Goal: Book appointment/travel/reservation

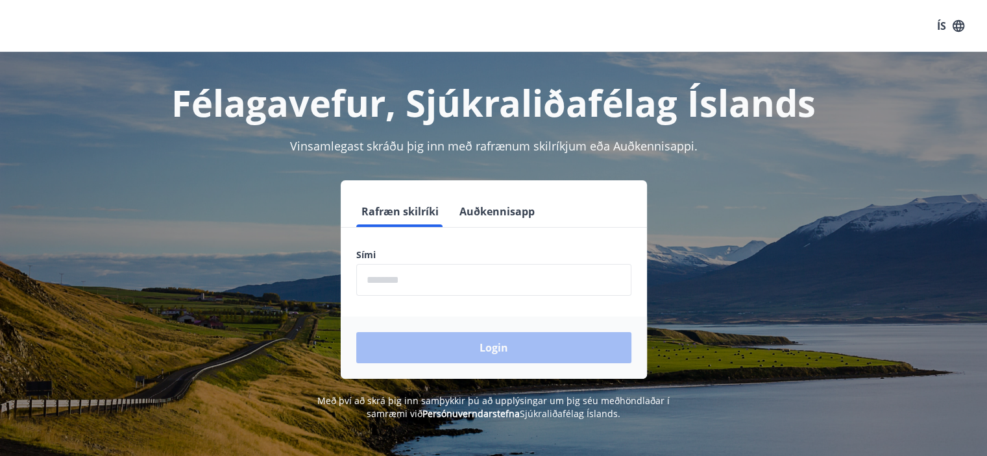
click at [471, 280] on input "phone" at bounding box center [493, 280] width 275 height 32
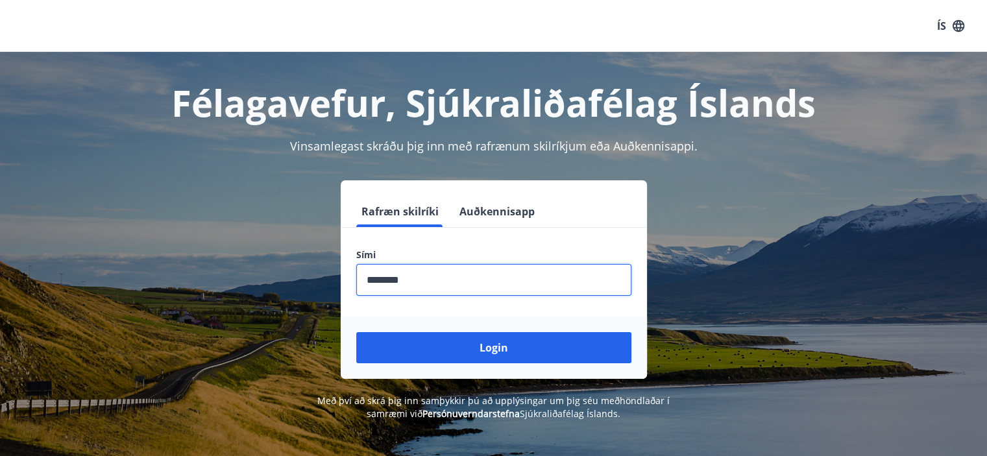
type input "********"
click at [356, 332] on button "Login" at bounding box center [493, 347] width 275 height 31
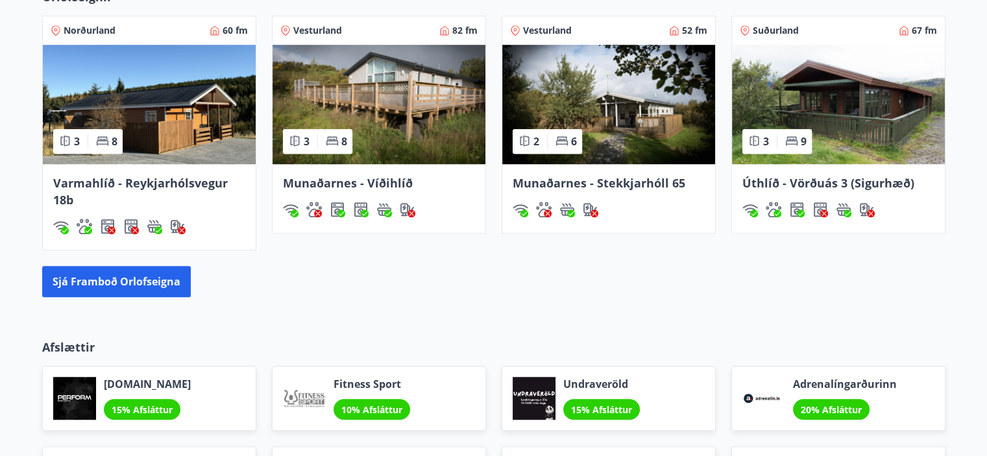
scroll to position [909, 0]
click at [111, 280] on button "Sjá framboð orlofseigna" at bounding box center [116, 281] width 149 height 31
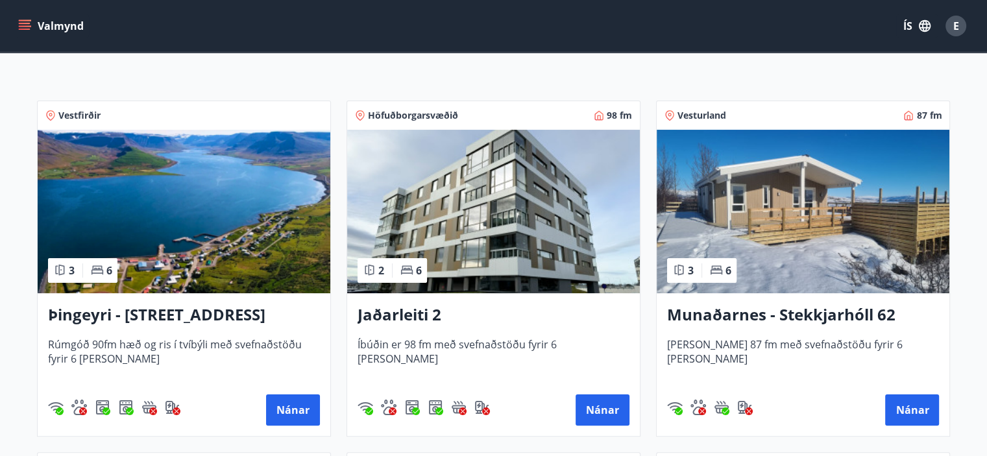
scroll to position [195, 0]
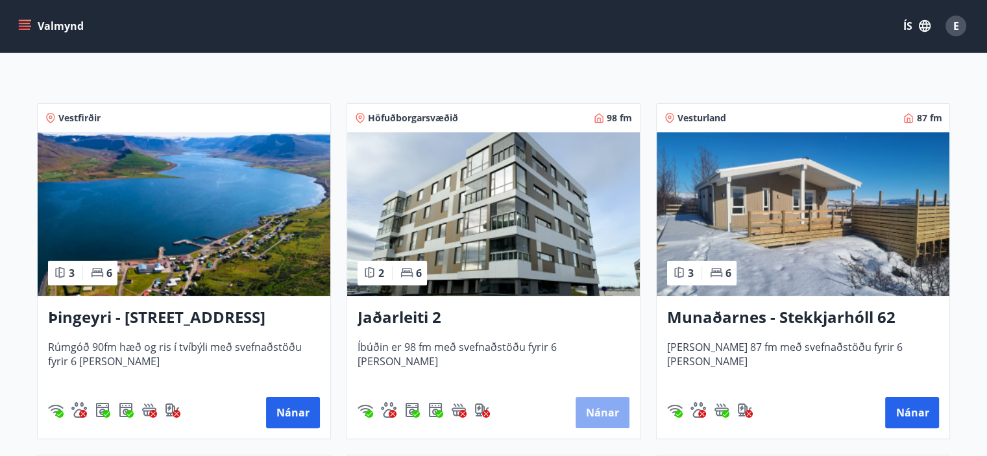
click at [600, 412] on button "Nánar" at bounding box center [603, 412] width 54 height 31
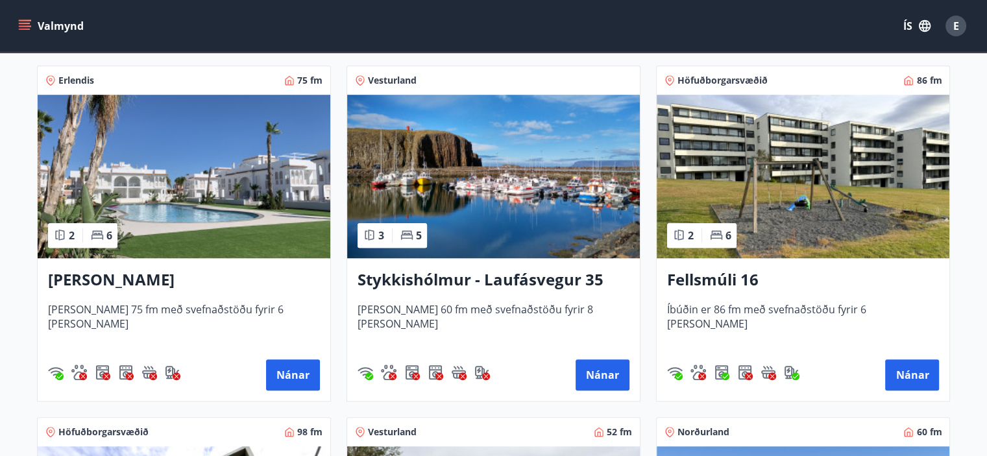
scroll to position [974, 0]
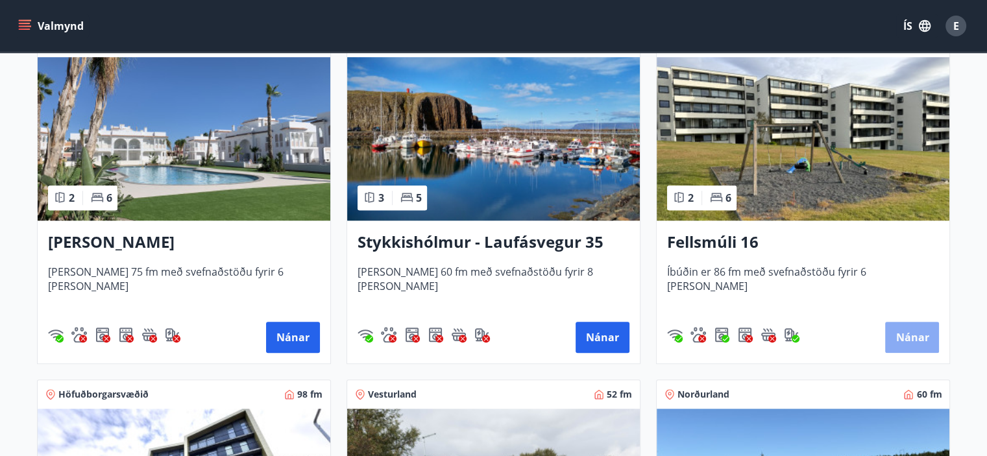
click at [914, 334] on button "Nánar" at bounding box center [912, 337] width 54 height 31
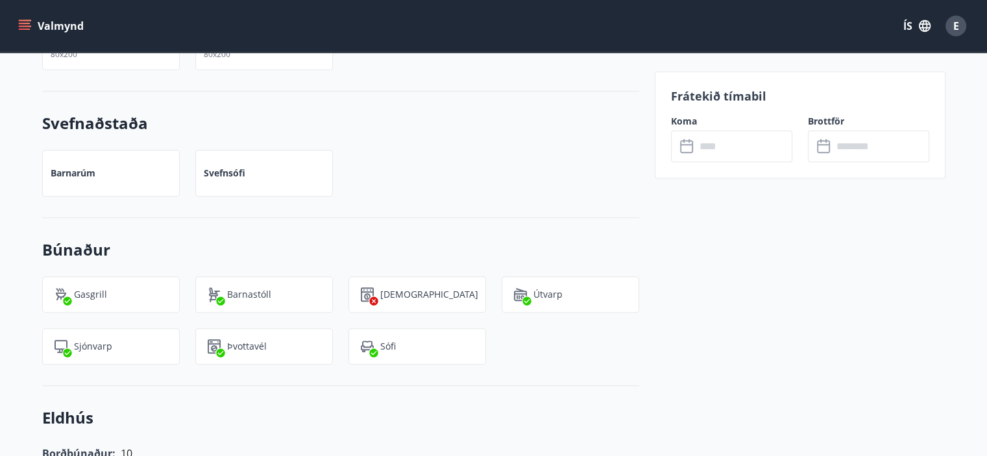
scroll to position [974, 0]
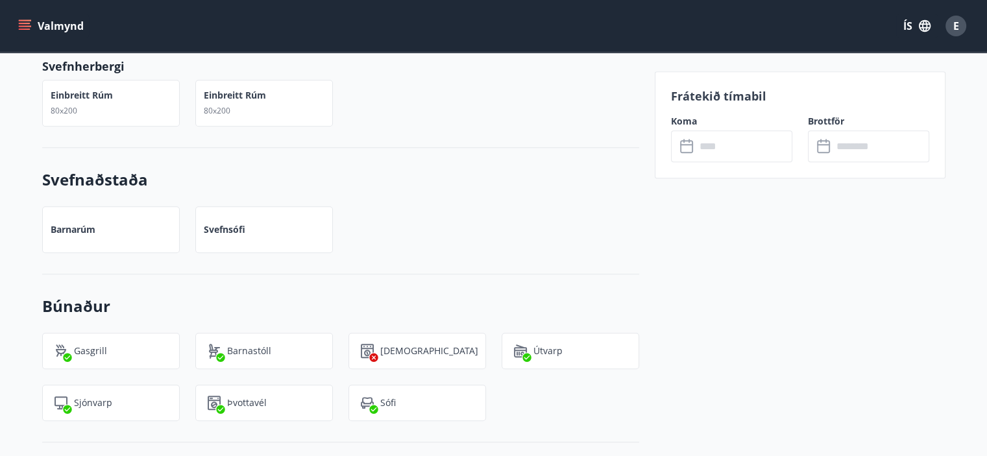
click at [740, 146] on input "text" at bounding box center [744, 146] width 97 height 32
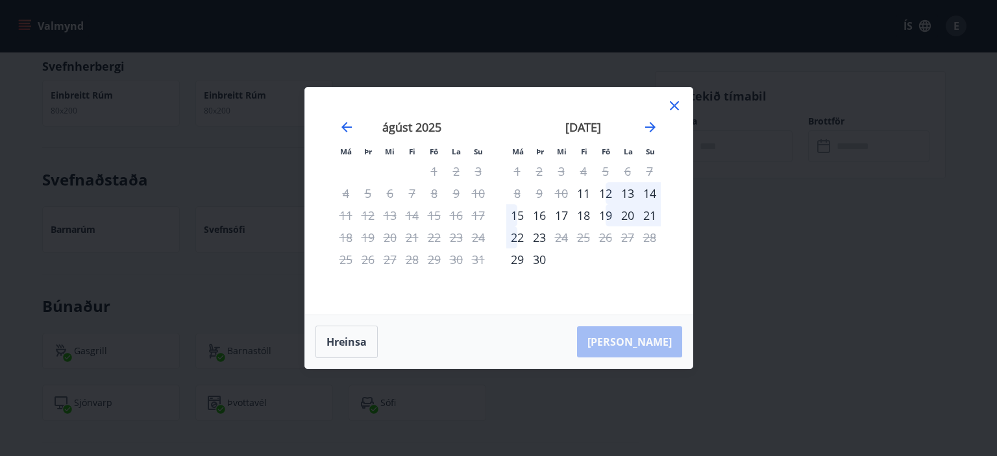
click at [605, 193] on div "12" at bounding box center [606, 193] width 22 height 22
click at [651, 128] on icon "Move forward to switch to the next month." at bounding box center [650, 127] width 10 height 10
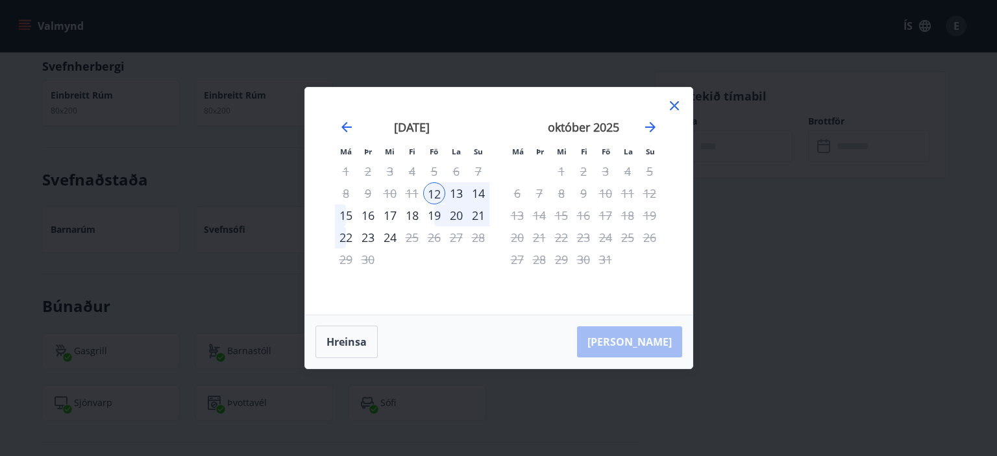
click at [678, 103] on icon at bounding box center [675, 106] width 16 height 16
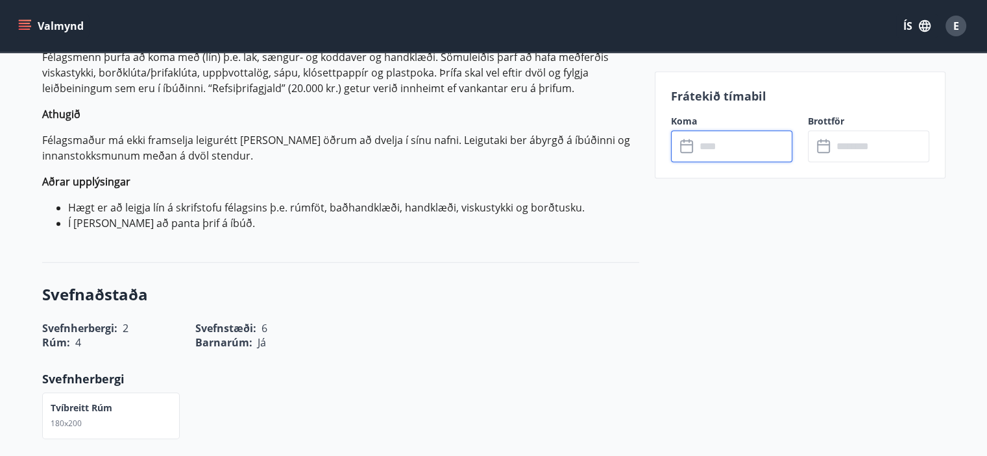
scroll to position [519, 0]
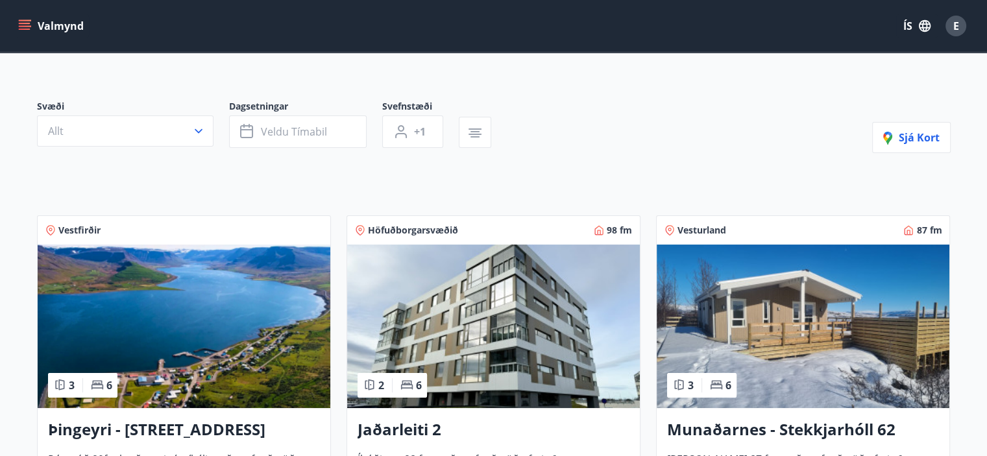
scroll to position [260, 0]
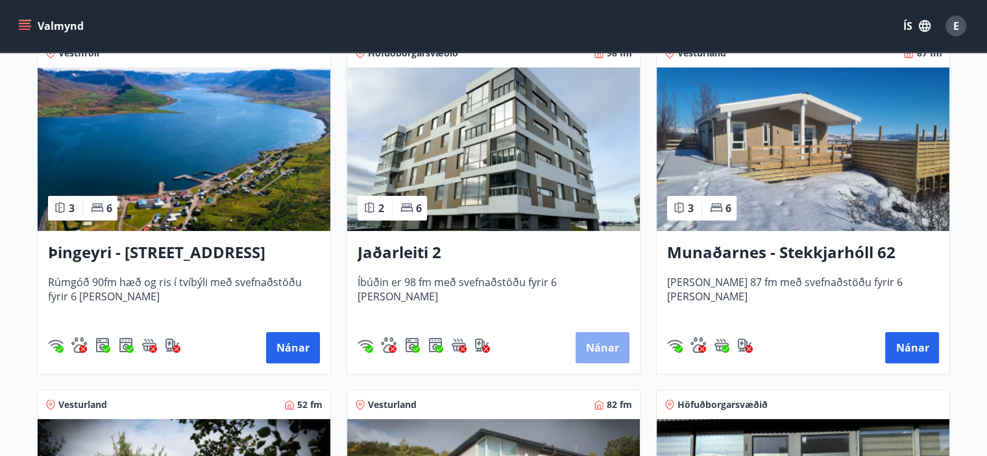
click at [606, 350] on button "Nánar" at bounding box center [603, 347] width 54 height 31
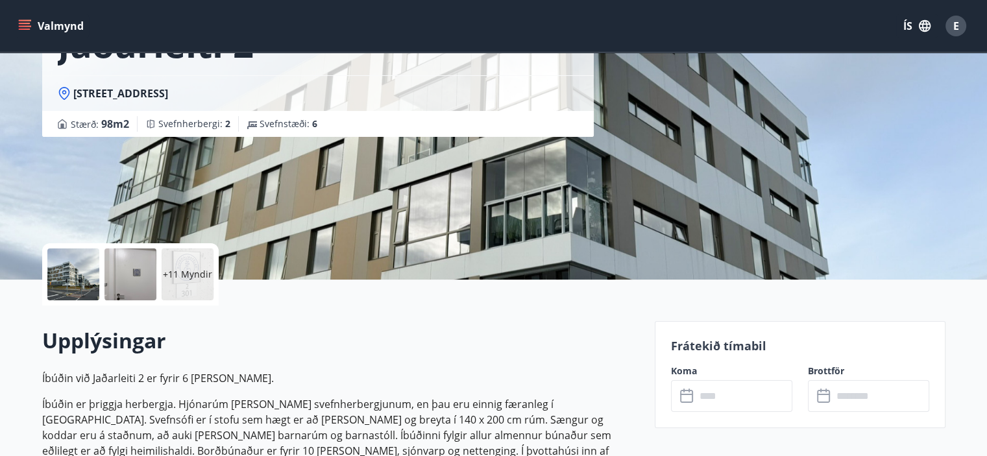
scroll to position [195, 0]
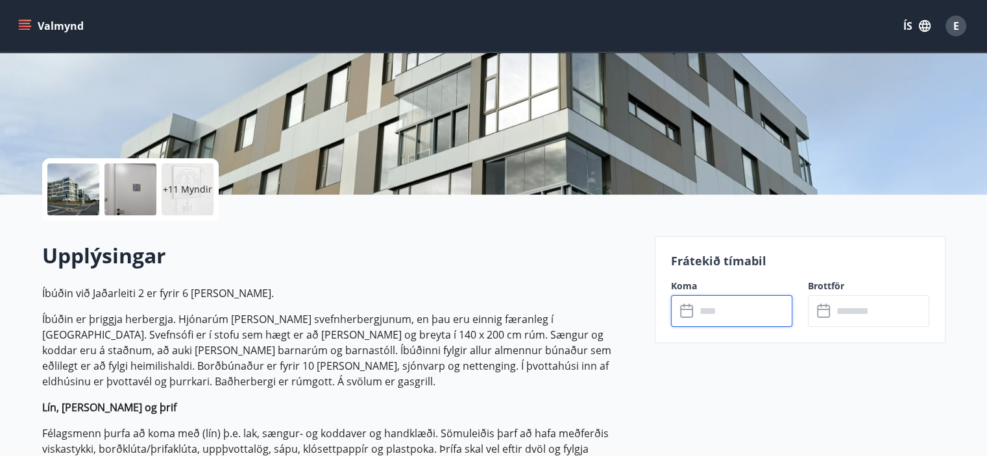
click at [749, 315] on input "text" at bounding box center [744, 311] width 97 height 32
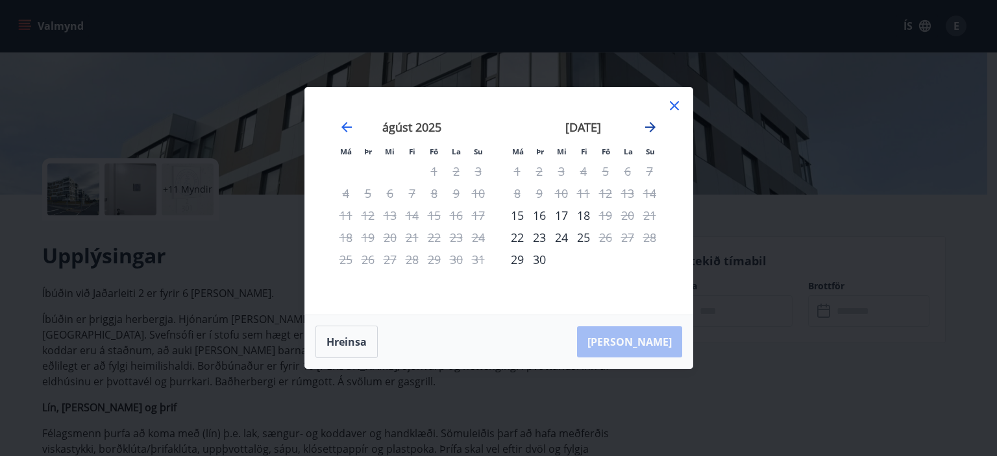
click at [650, 125] on icon "Move forward to switch to the next month." at bounding box center [651, 127] width 16 height 16
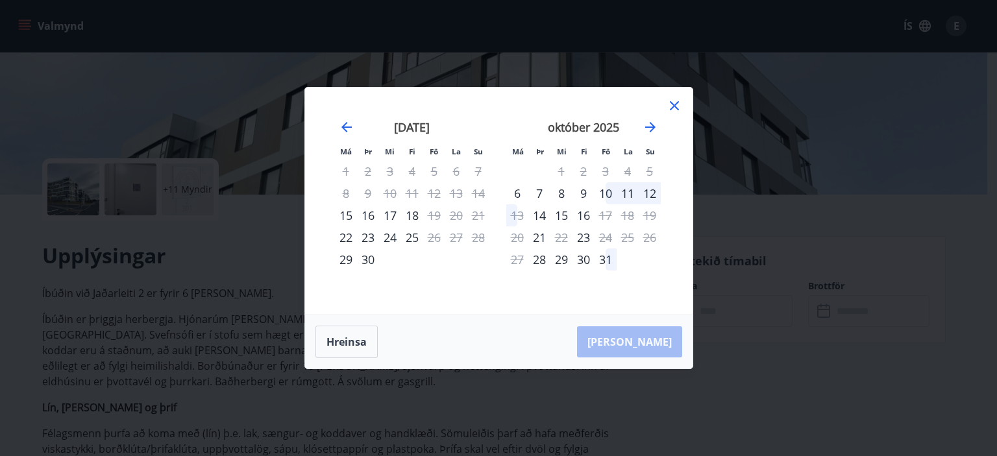
click at [673, 104] on icon at bounding box center [674, 105] width 9 height 9
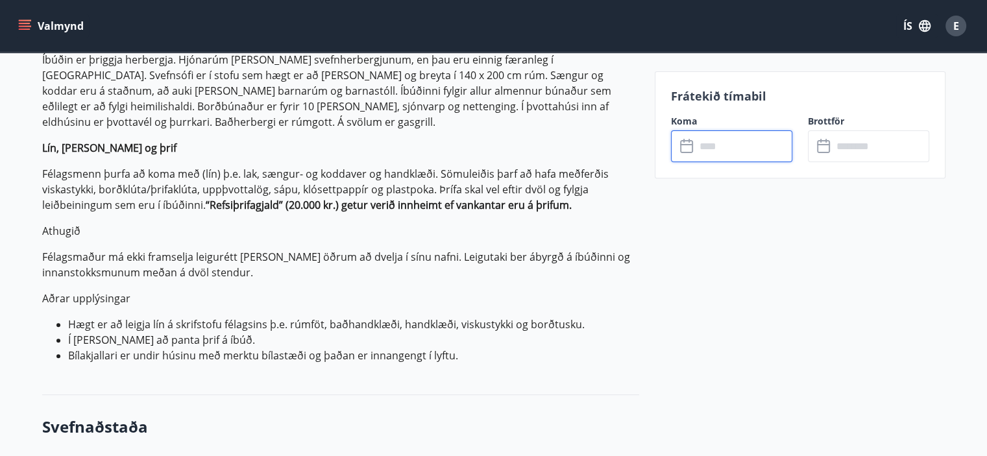
scroll to position [0, 0]
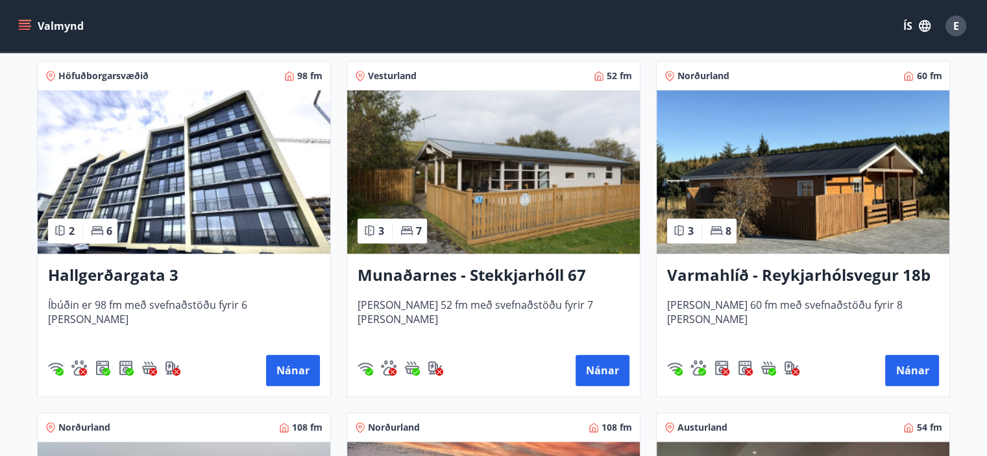
scroll to position [1298, 0]
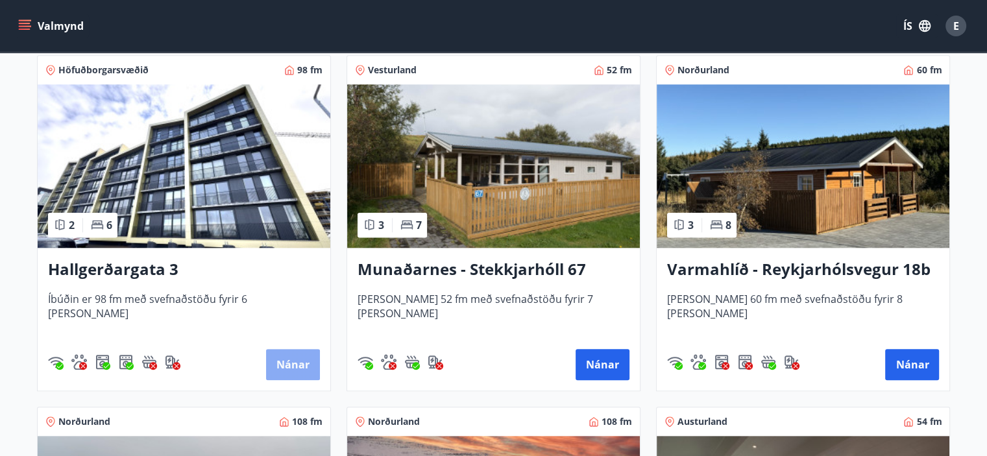
click at [290, 362] on button "Nánar" at bounding box center [293, 364] width 54 height 31
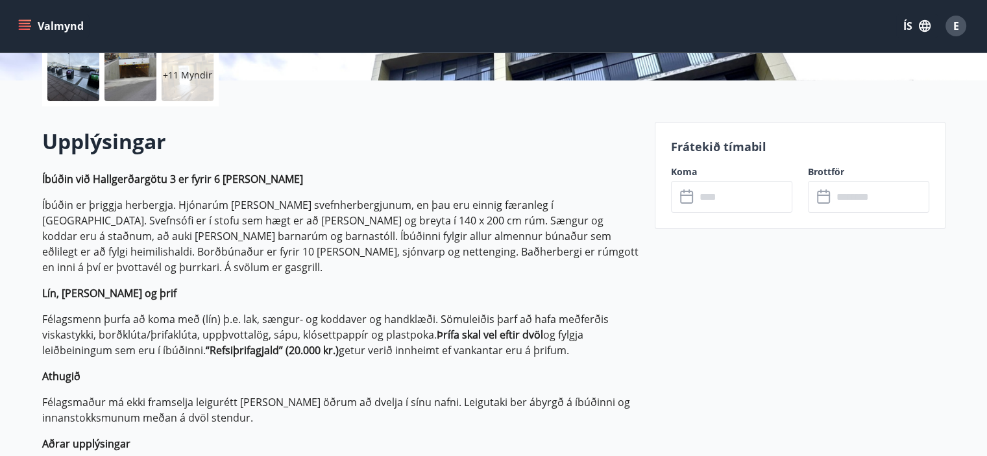
scroll to position [325, 0]
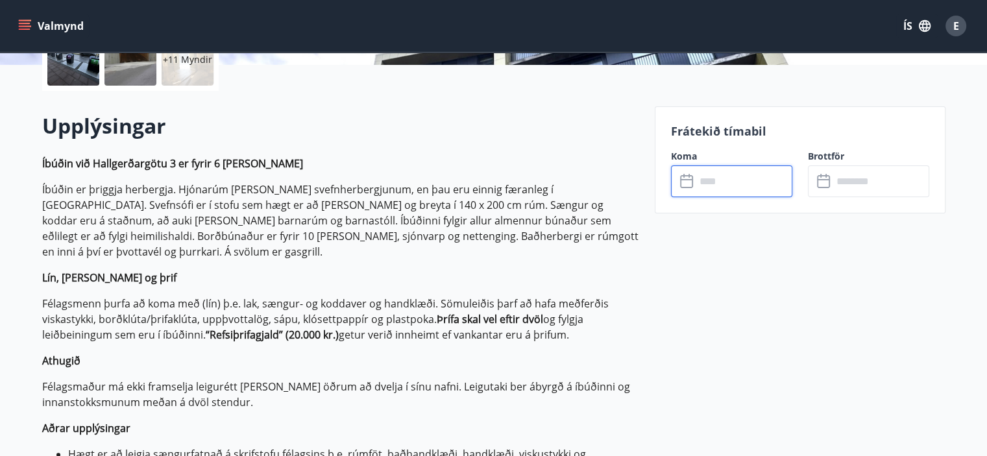
click at [769, 187] on input "text" at bounding box center [744, 182] width 97 height 32
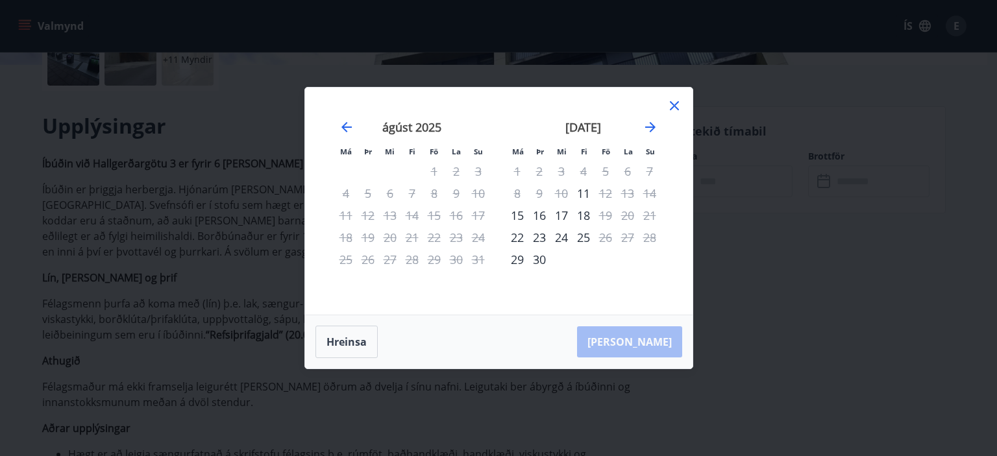
click at [672, 101] on icon at bounding box center [675, 106] width 16 height 16
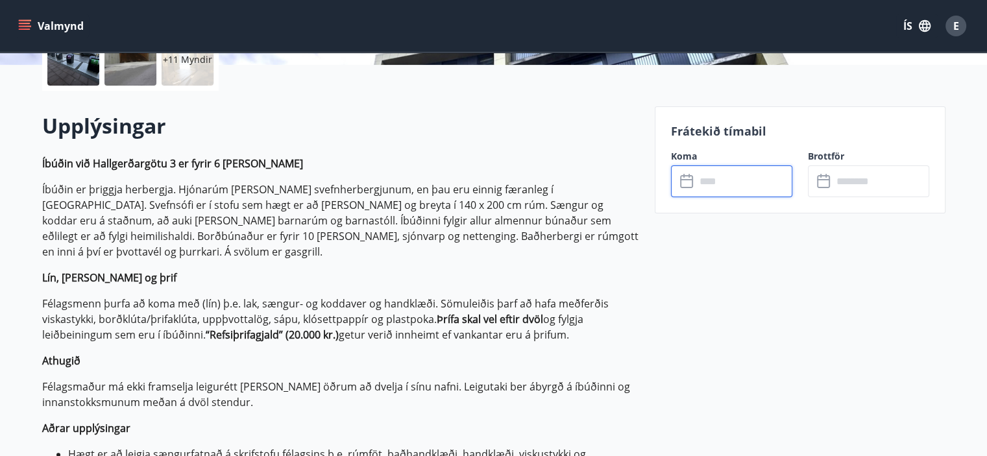
click at [745, 181] on input "text" at bounding box center [744, 182] width 97 height 32
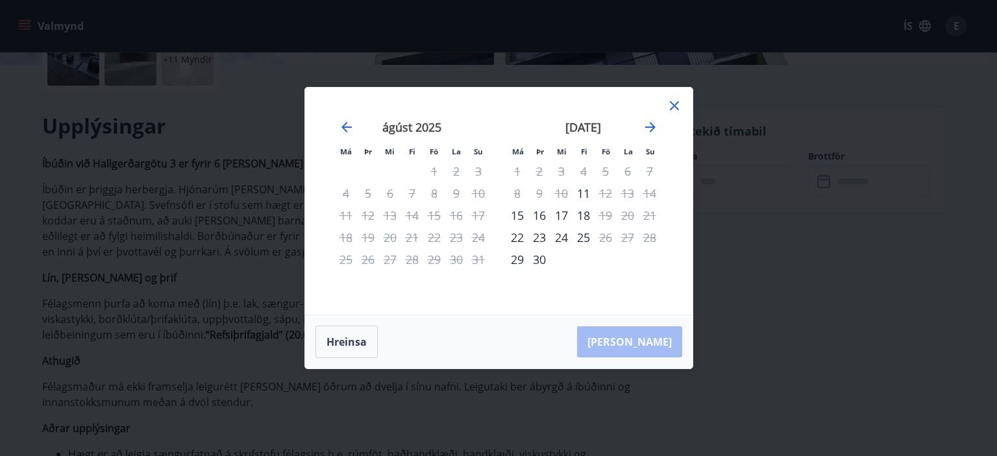
click at [673, 105] on icon at bounding box center [674, 105] width 9 height 9
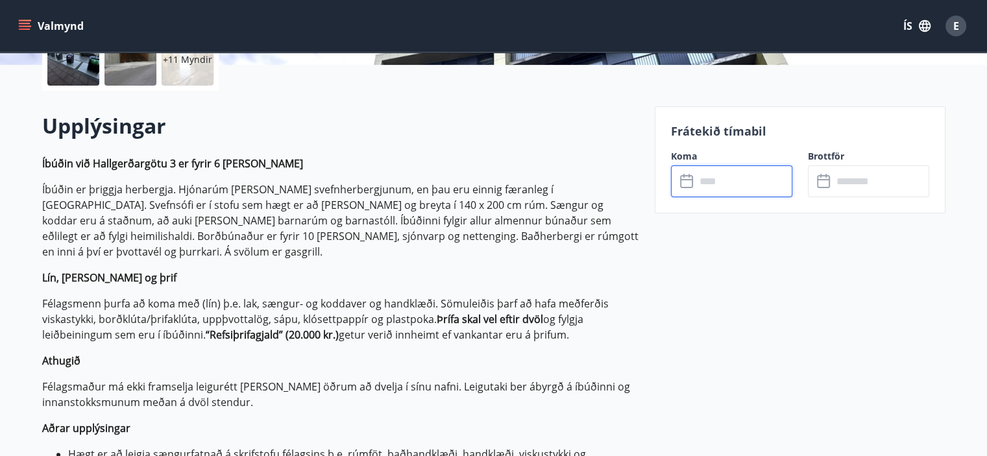
click at [765, 182] on input "text" at bounding box center [744, 182] width 97 height 32
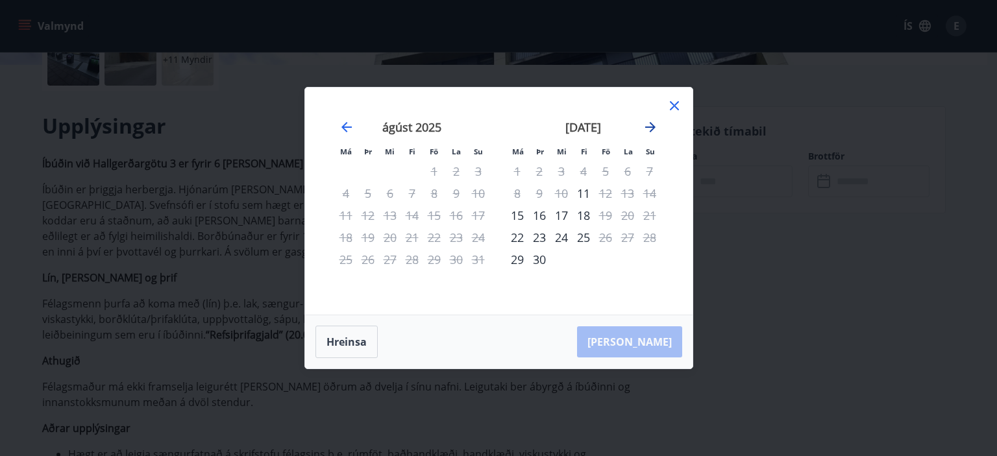
click at [649, 129] on icon "Move forward to switch to the next month." at bounding box center [651, 127] width 16 height 16
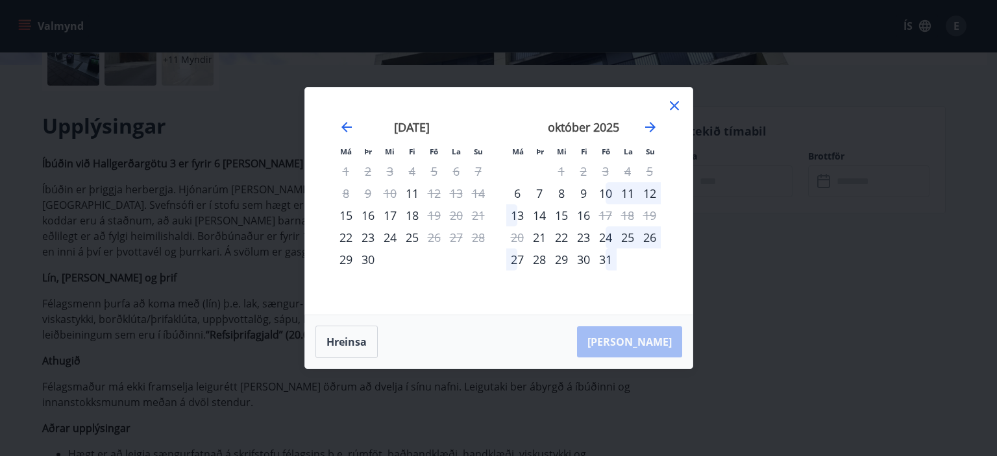
click at [673, 105] on icon at bounding box center [674, 105] width 9 height 9
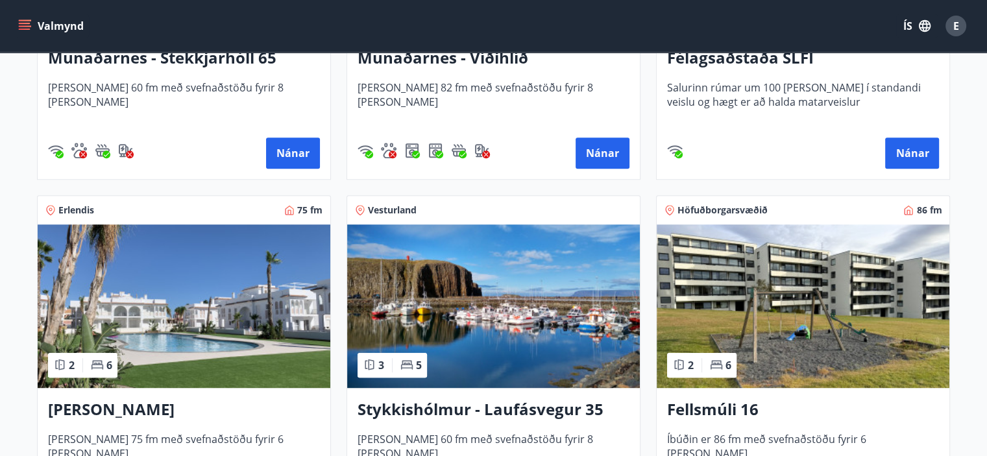
scroll to position [844, 0]
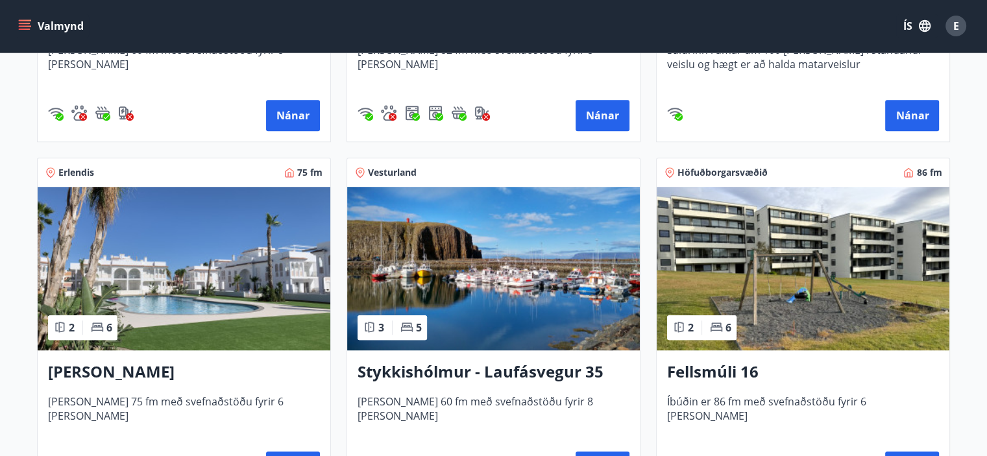
click at [101, 368] on h3 "Spánn Quesada" at bounding box center [184, 372] width 272 height 23
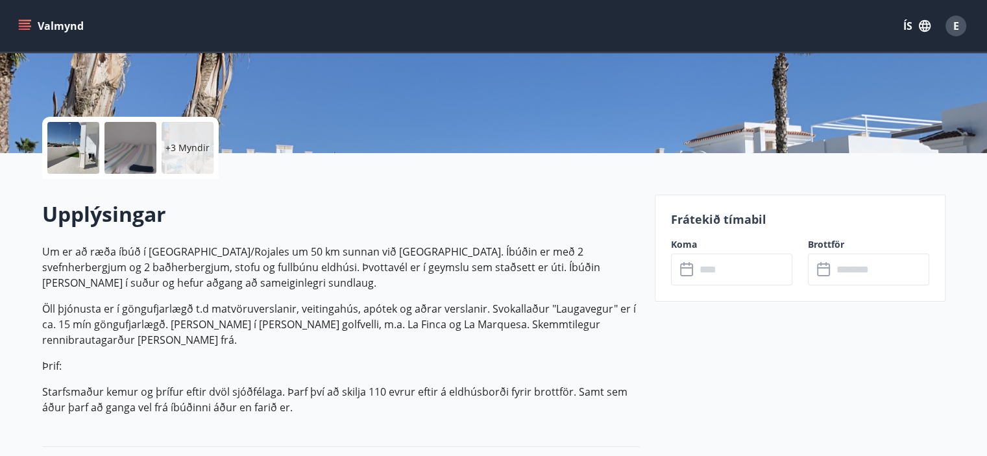
scroll to position [260, 0]
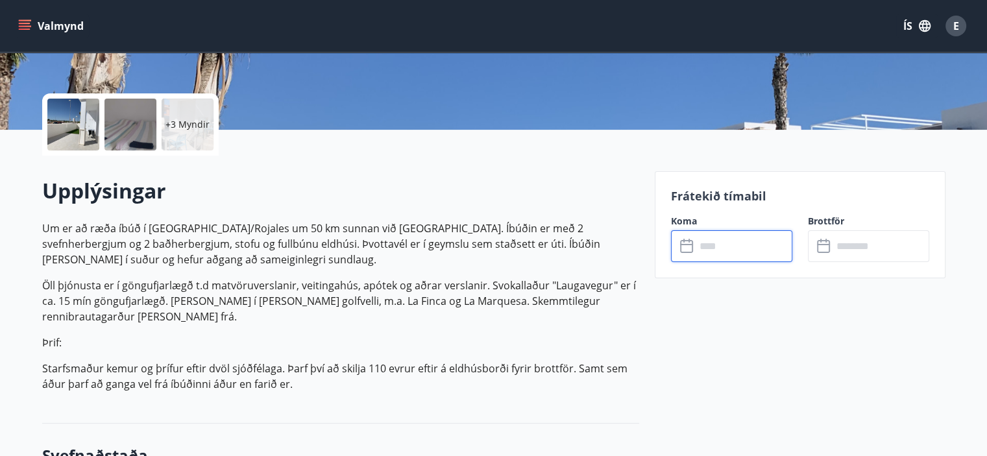
click at [740, 247] on input "text" at bounding box center [744, 246] width 97 height 32
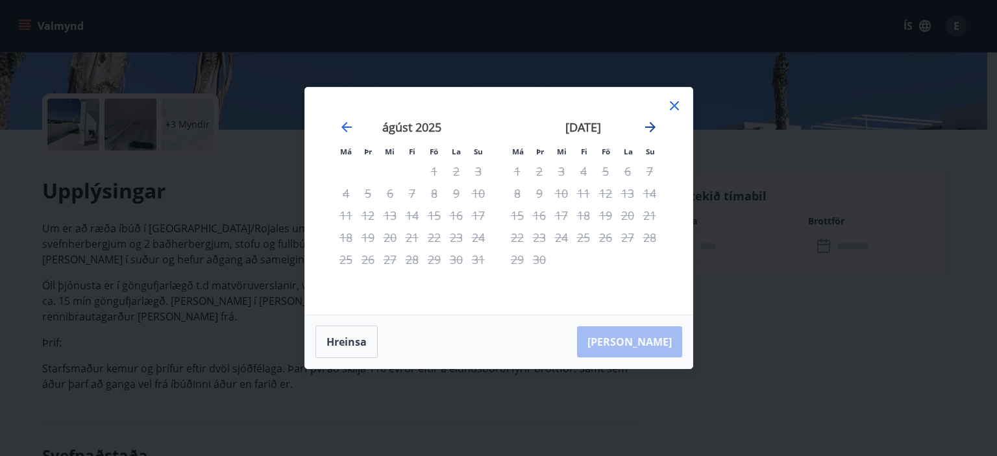
click at [650, 126] on icon "Move forward to switch to the next month." at bounding box center [651, 127] width 16 height 16
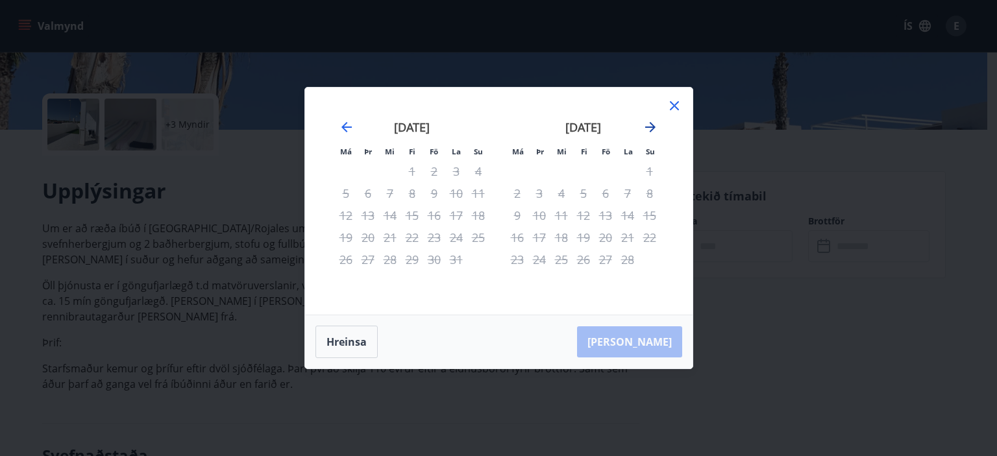
click at [650, 126] on icon "Move forward to switch to the next month." at bounding box center [651, 127] width 16 height 16
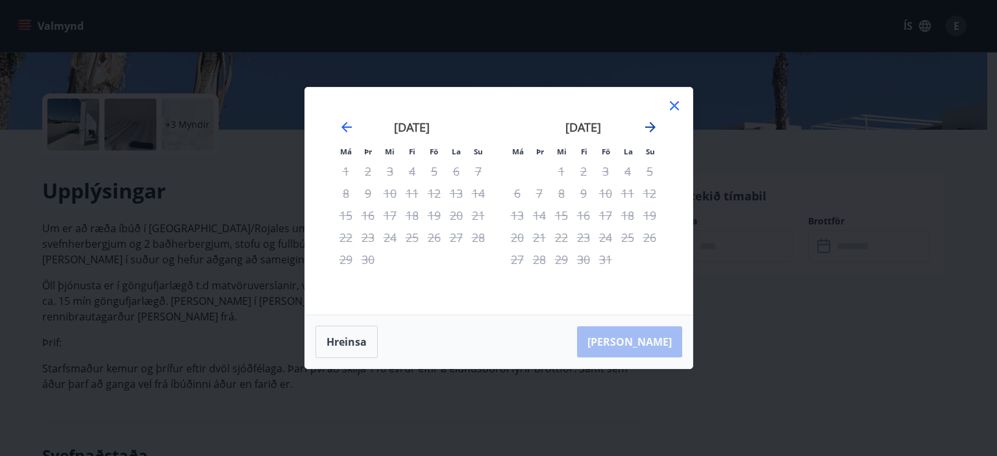
click at [650, 126] on icon "Move forward to switch to the next month." at bounding box center [651, 127] width 16 height 16
click at [672, 103] on icon at bounding box center [674, 105] width 9 height 9
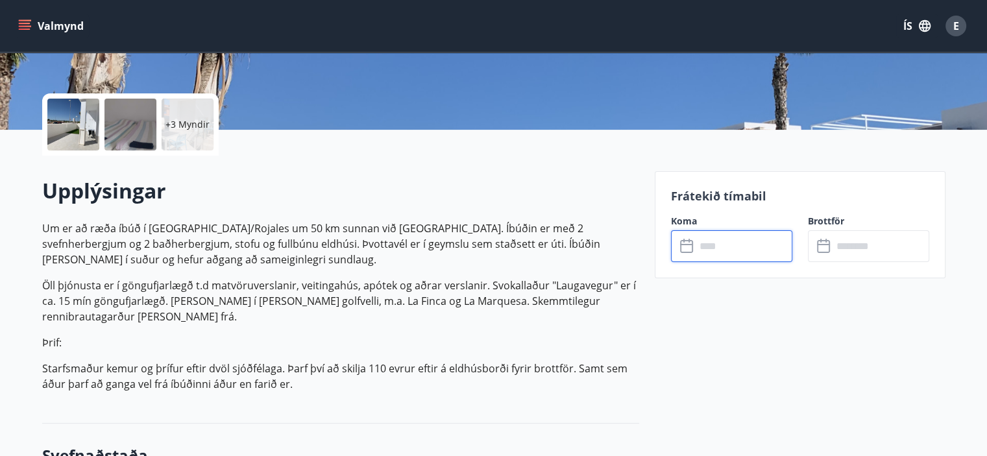
click at [752, 246] on input "text" at bounding box center [744, 246] width 97 height 32
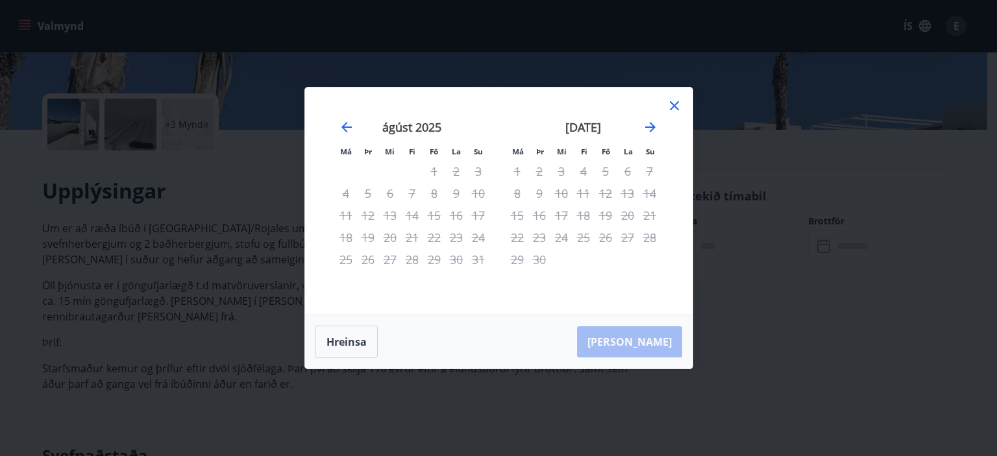
click at [674, 103] on icon at bounding box center [675, 106] width 16 height 16
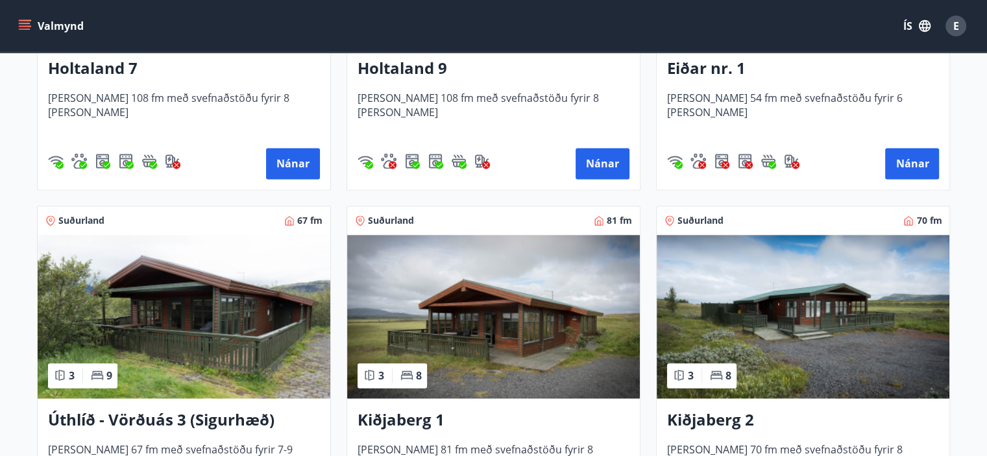
scroll to position [1948, 0]
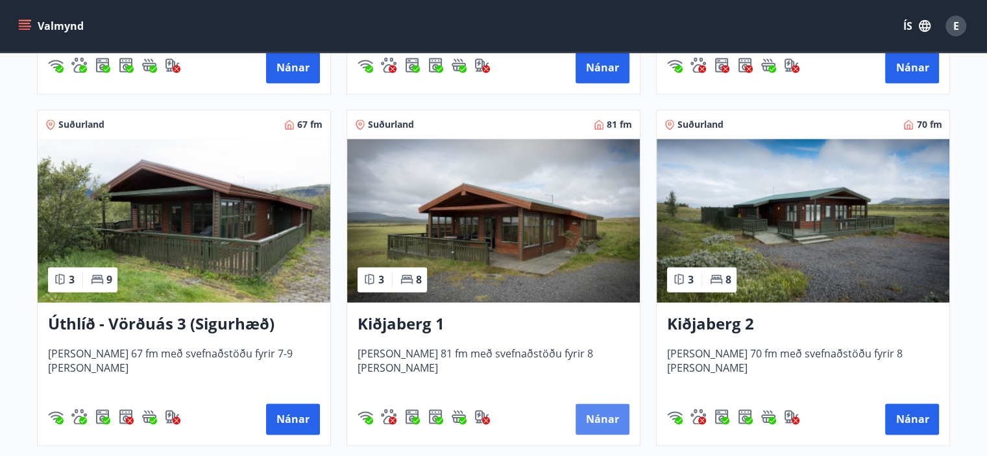
click at [605, 417] on button "Nánar" at bounding box center [603, 419] width 54 height 31
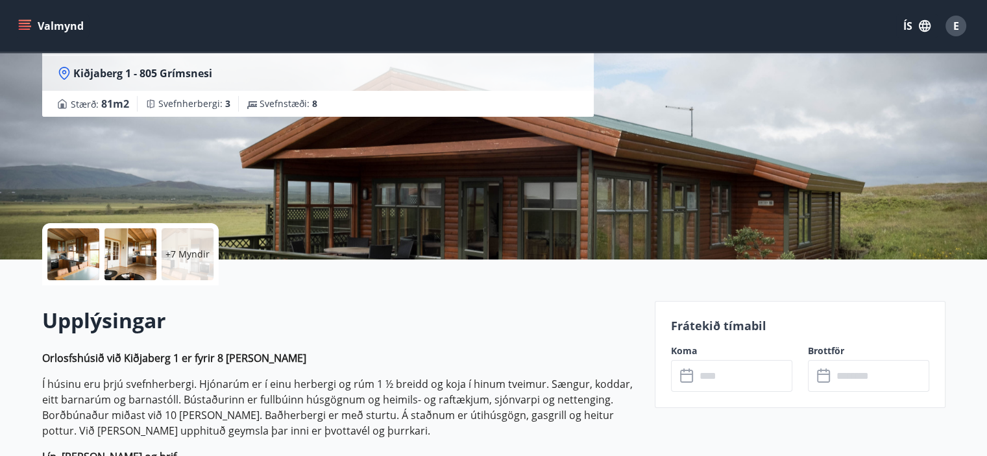
scroll to position [260, 0]
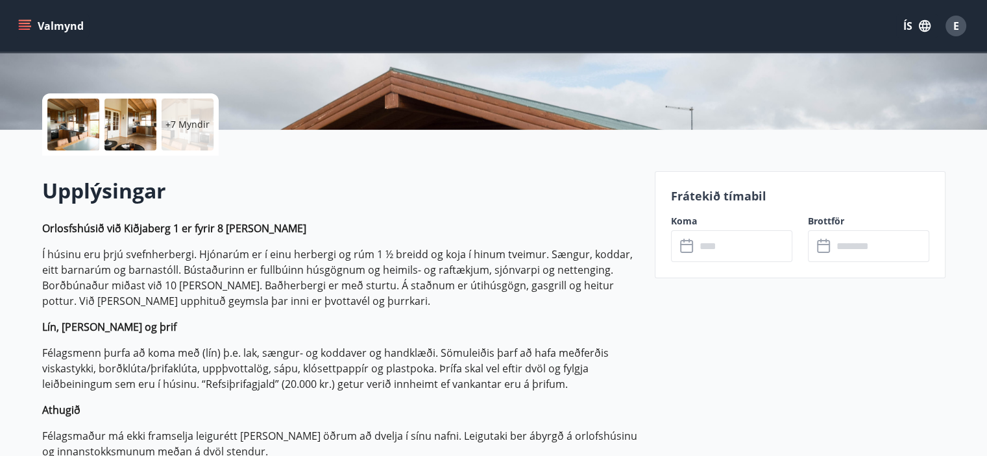
click at [752, 246] on input "text" at bounding box center [744, 246] width 97 height 32
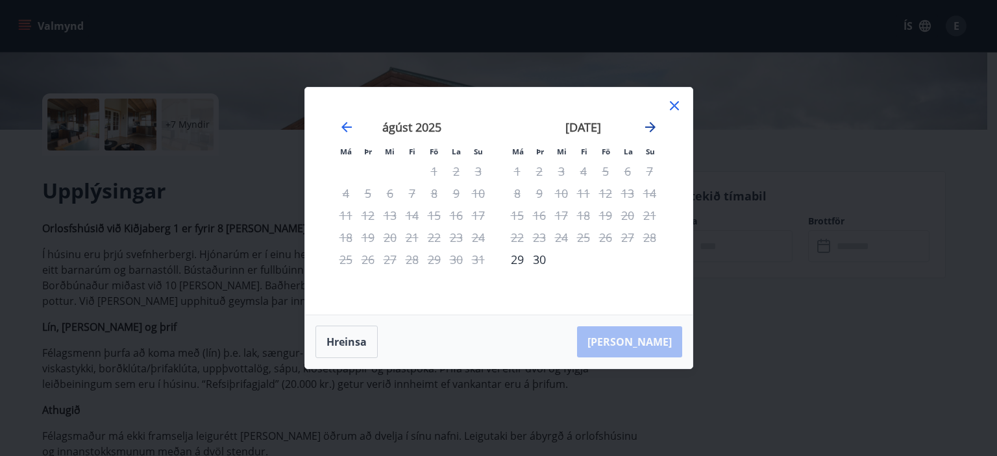
click at [649, 125] on icon "Move forward to switch to the next month." at bounding box center [651, 127] width 16 height 16
click at [605, 192] on div "10" at bounding box center [606, 193] width 22 height 22
click at [519, 215] on div "13" at bounding box center [517, 215] width 22 height 22
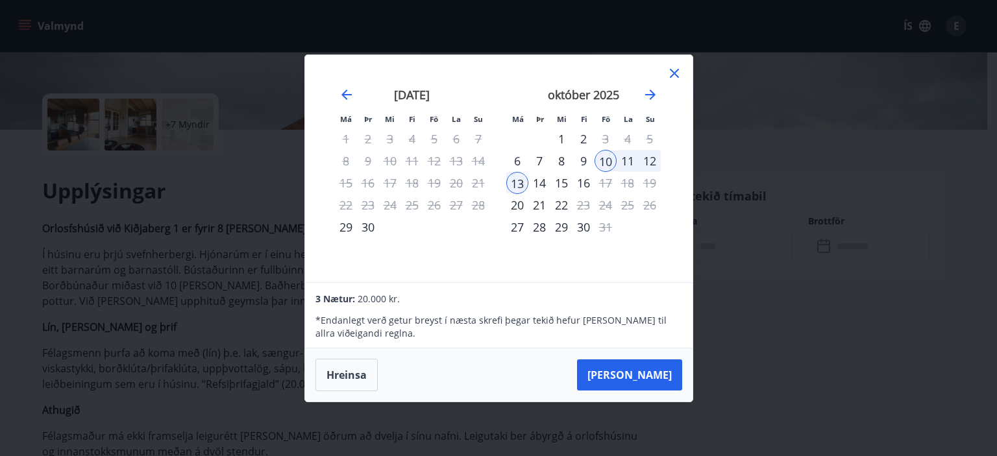
click at [605, 158] on div "10" at bounding box center [606, 161] width 22 height 22
click at [345, 372] on button "Hreinsa" at bounding box center [347, 375] width 62 height 32
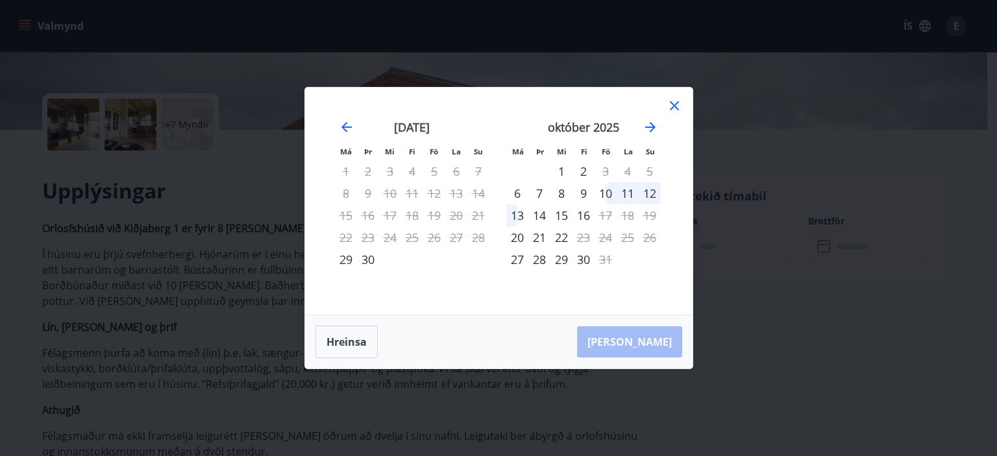
click at [608, 192] on div "10" at bounding box center [606, 193] width 22 height 22
click at [517, 217] on div "13" at bounding box center [517, 215] width 22 height 22
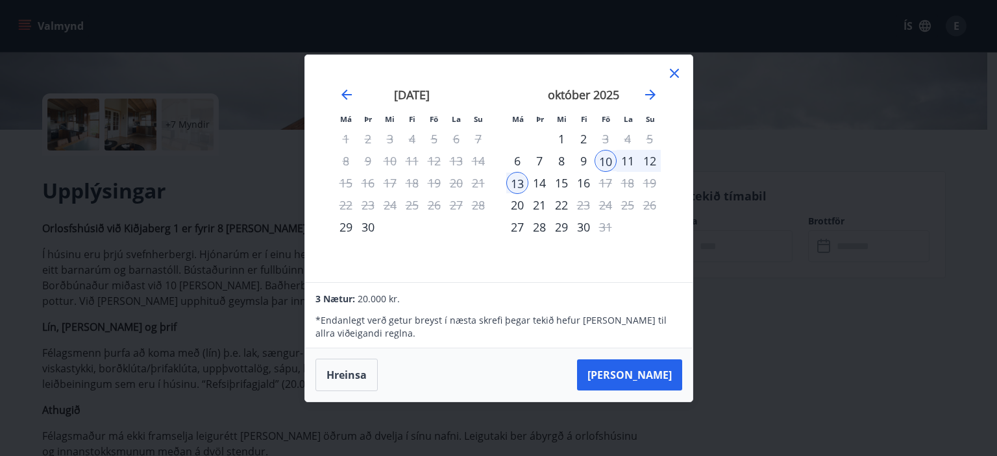
click at [671, 75] on icon at bounding box center [675, 74] width 16 height 16
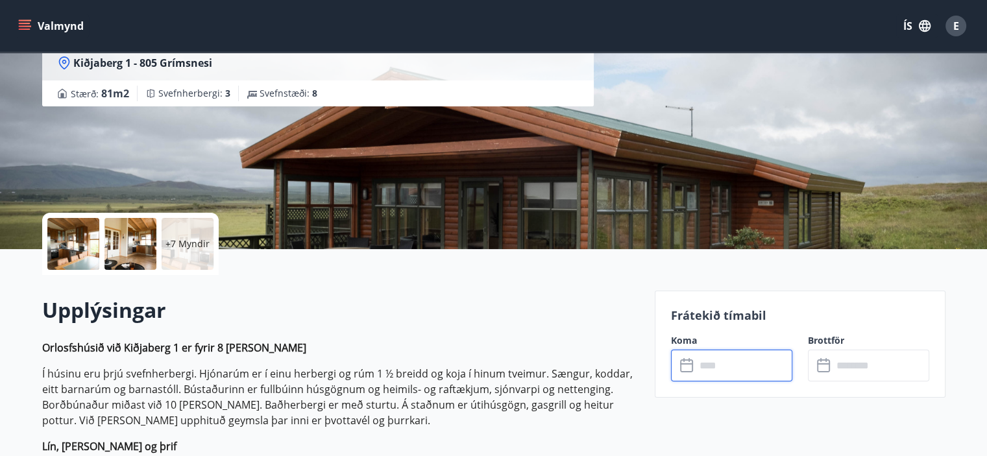
scroll to position [0, 0]
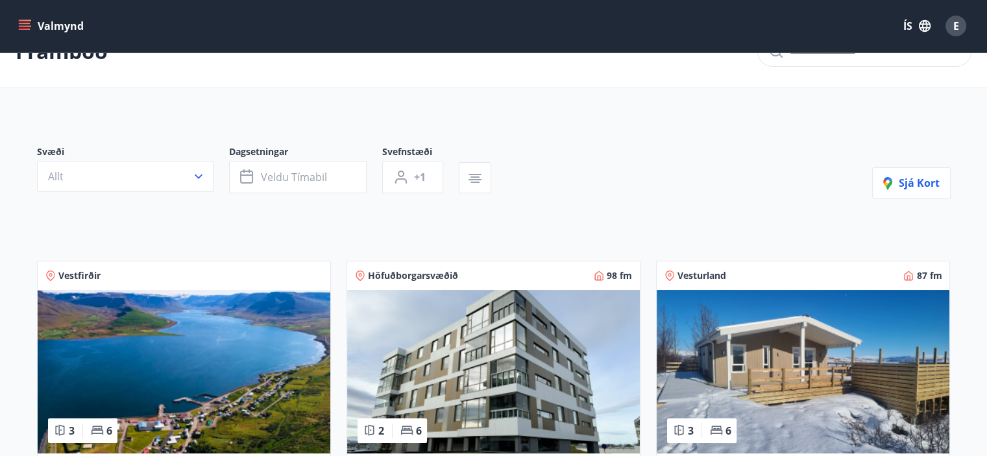
scroll to position [260, 0]
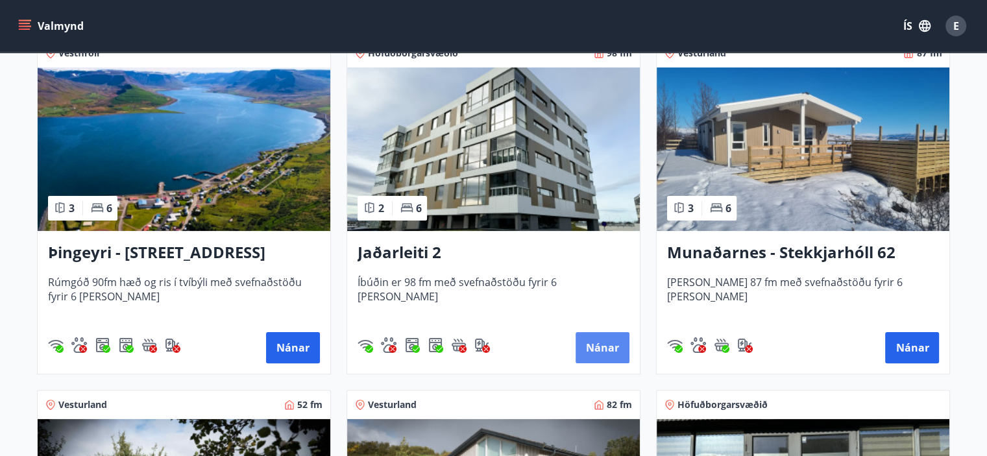
click at [606, 347] on button "Nánar" at bounding box center [603, 347] width 54 height 31
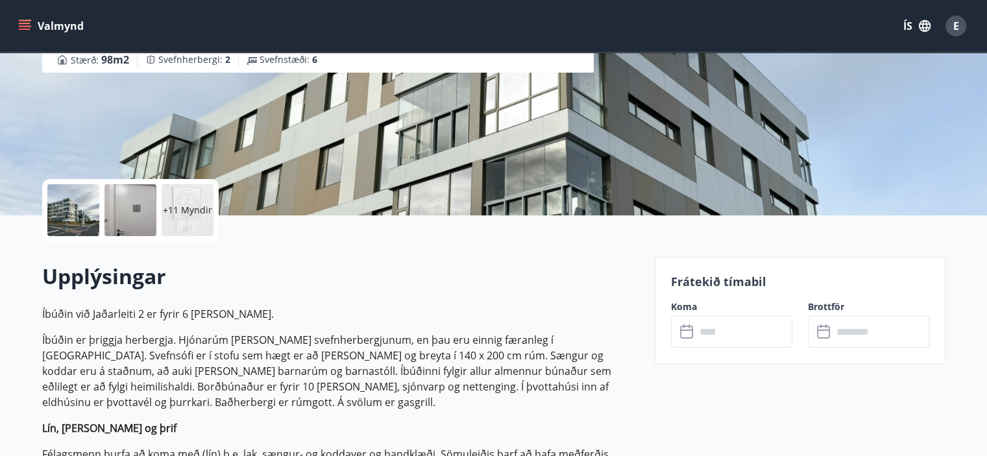
scroll to position [260, 0]
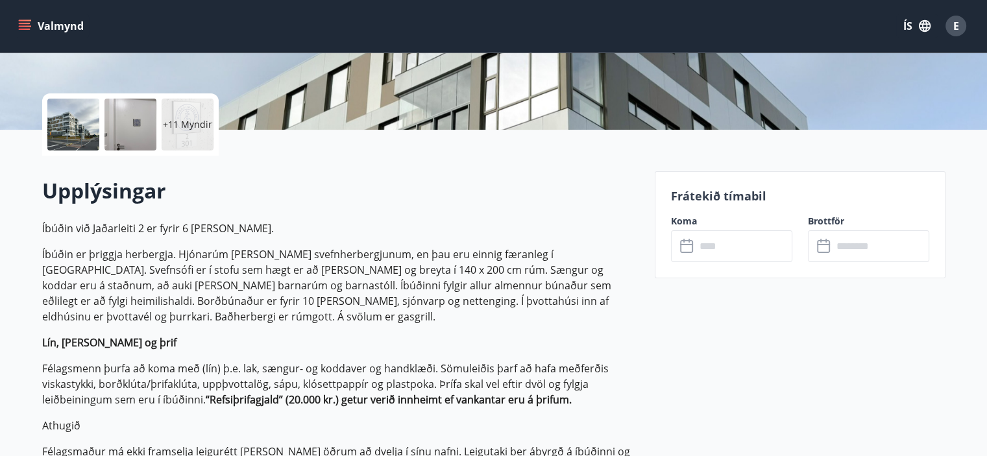
click at [756, 254] on input "text" at bounding box center [744, 246] width 97 height 32
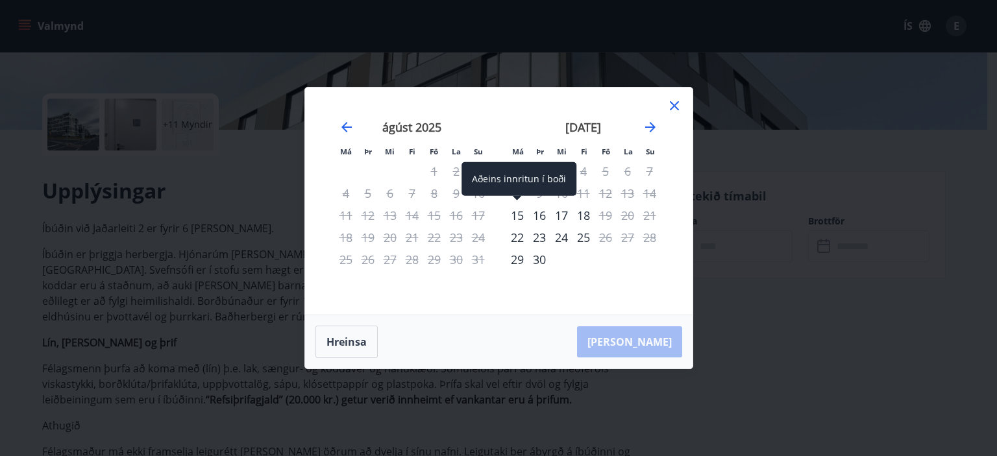
click at [519, 215] on div "15" at bounding box center [517, 215] width 22 height 22
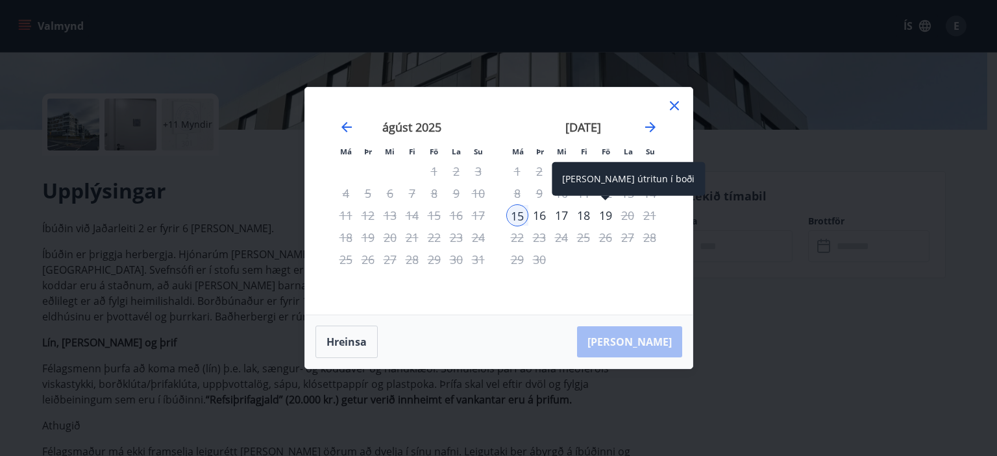
click at [610, 215] on div "19" at bounding box center [606, 215] width 22 height 22
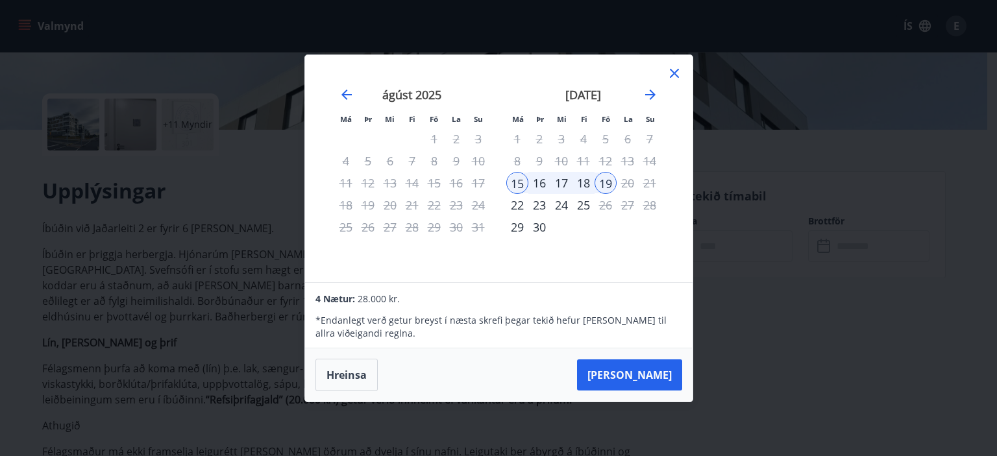
click at [675, 69] on icon at bounding box center [675, 74] width 16 height 16
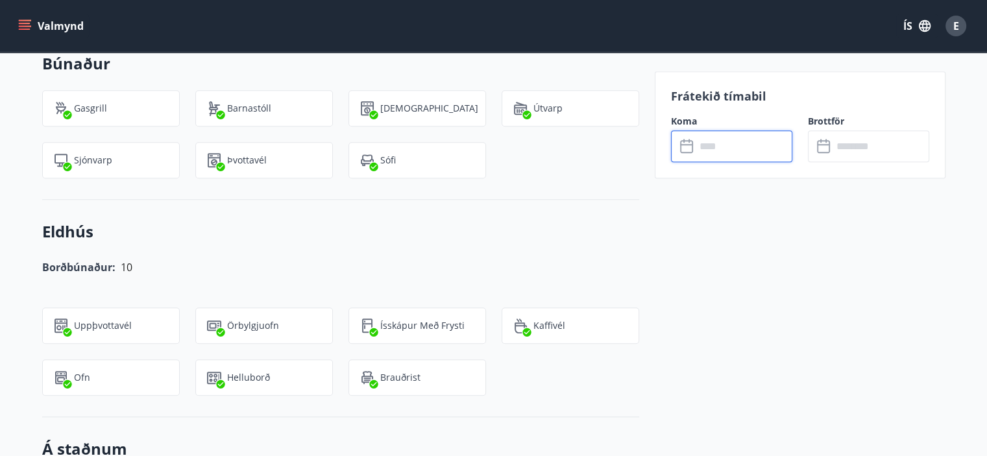
scroll to position [1233, 0]
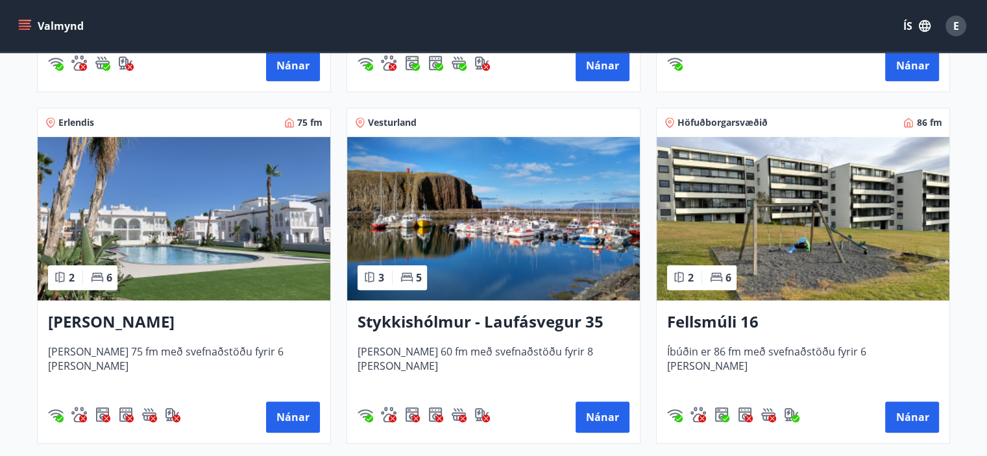
scroll to position [909, 0]
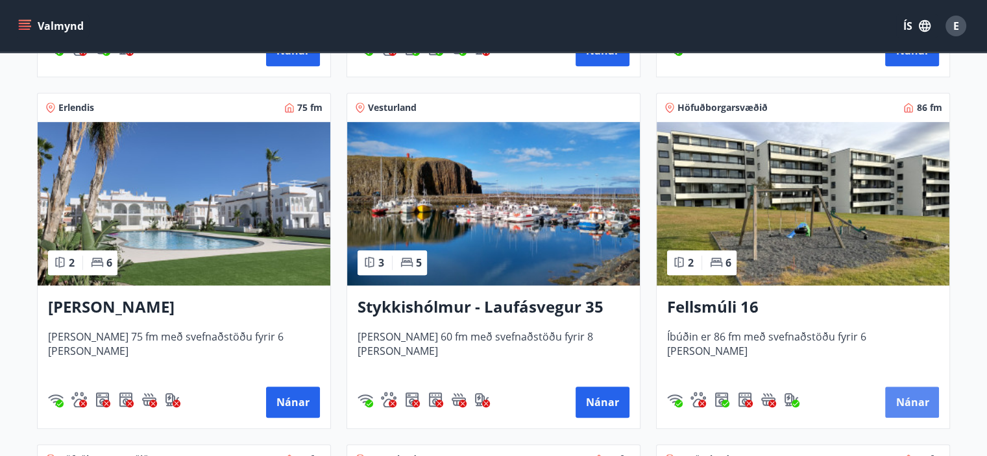
click at [916, 403] on button "Nánar" at bounding box center [912, 402] width 54 height 31
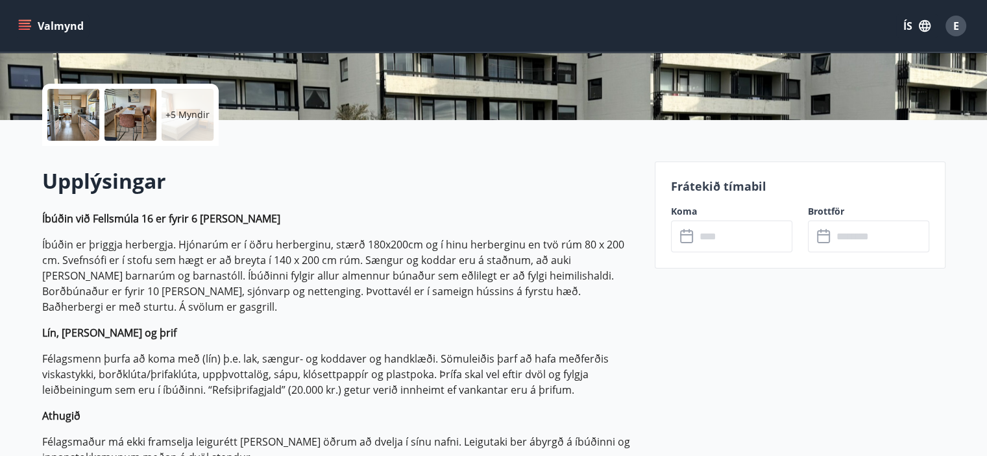
scroll to position [325, 0]
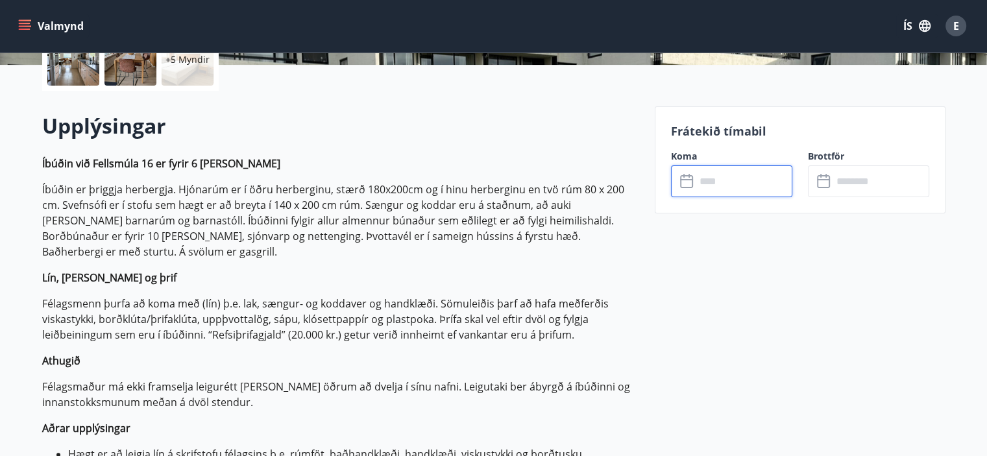
click at [750, 185] on input "text" at bounding box center [744, 182] width 97 height 32
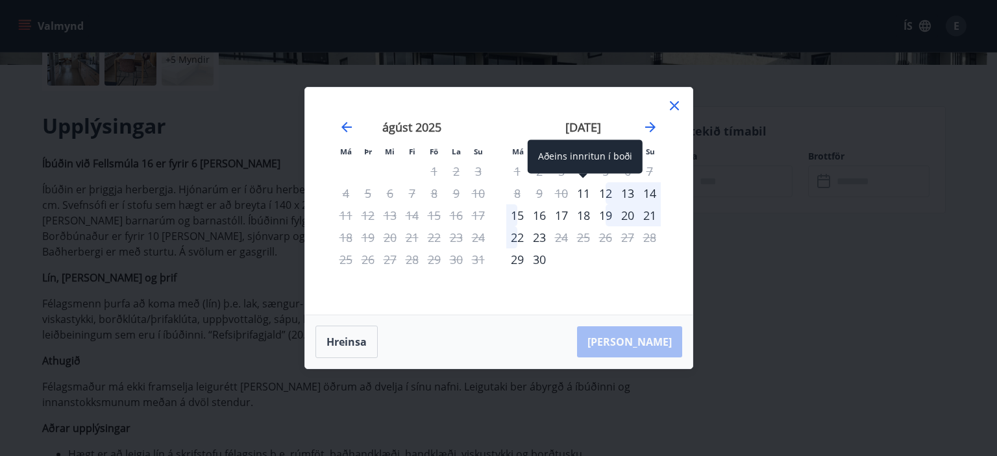
click at [586, 190] on div "11" at bounding box center [584, 193] width 22 height 22
click at [519, 214] on div "15" at bounding box center [517, 215] width 22 height 22
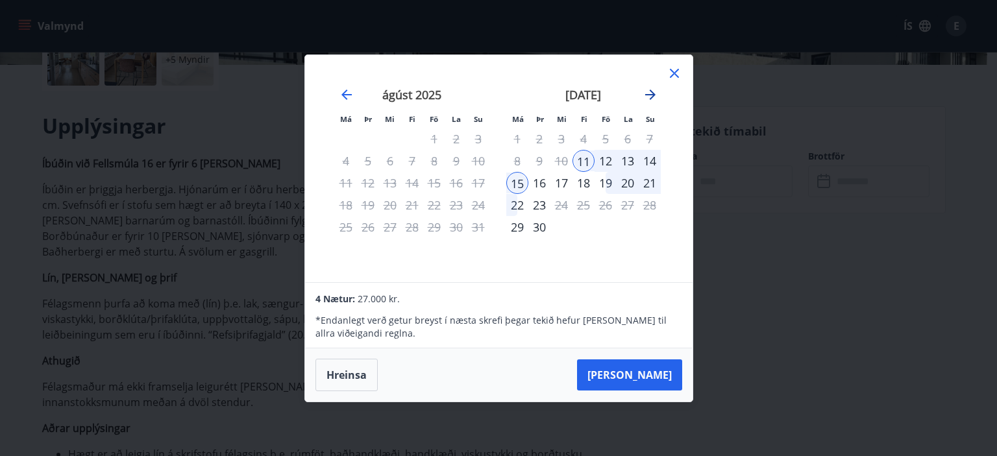
click at [652, 92] on icon "Move forward to switch to the next month." at bounding box center [650, 95] width 10 height 10
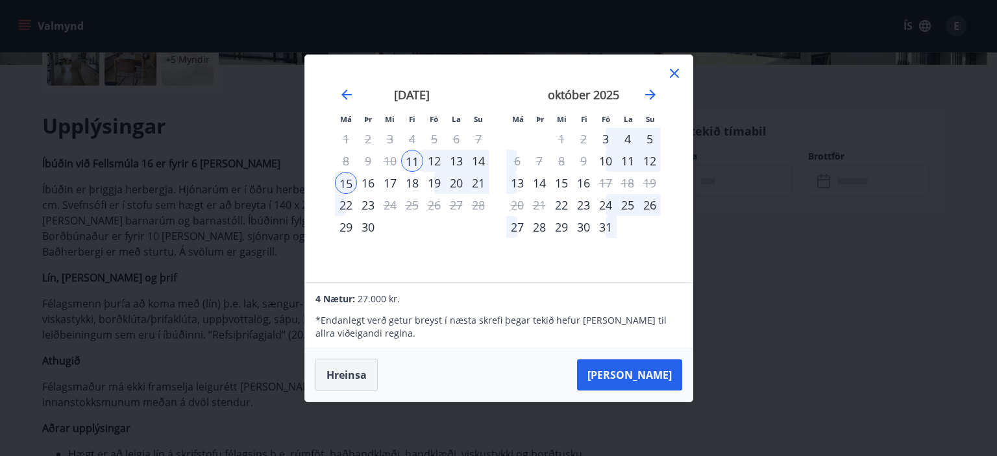
click at [343, 373] on button "Hreinsa" at bounding box center [347, 375] width 62 height 32
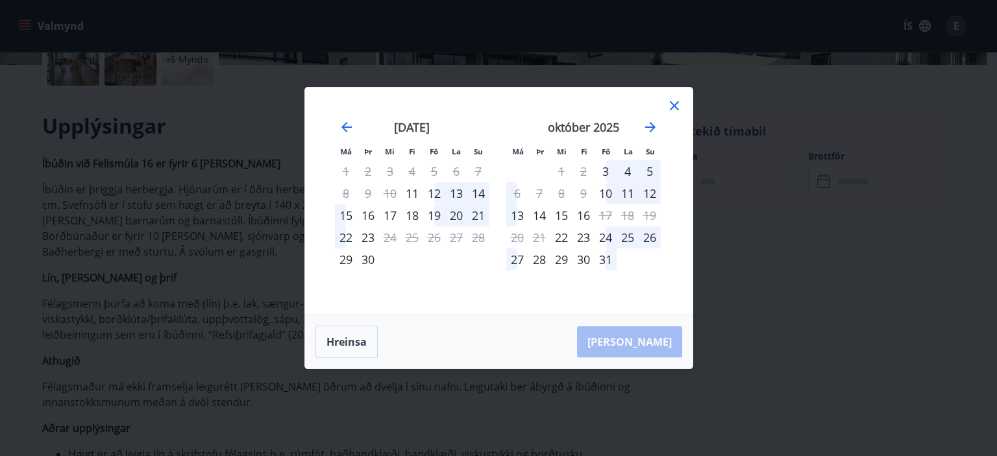
click at [675, 101] on icon at bounding box center [675, 106] width 16 height 16
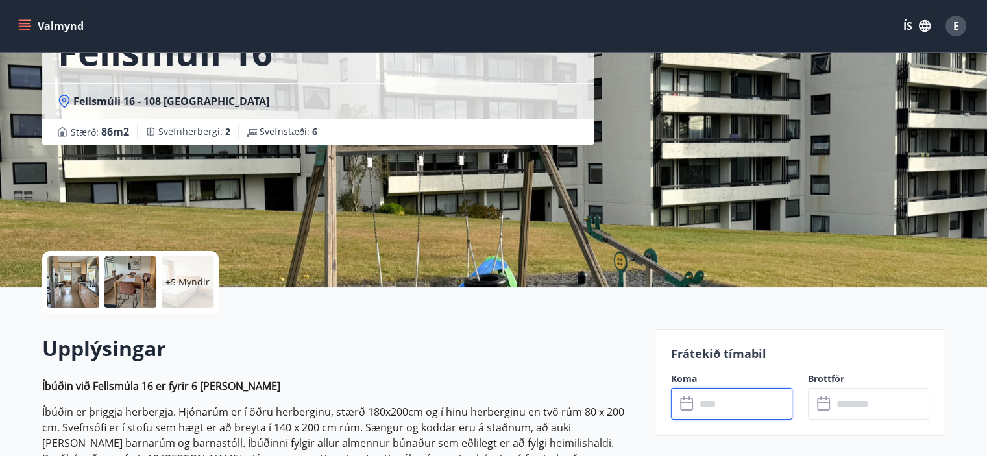
scroll to position [0, 0]
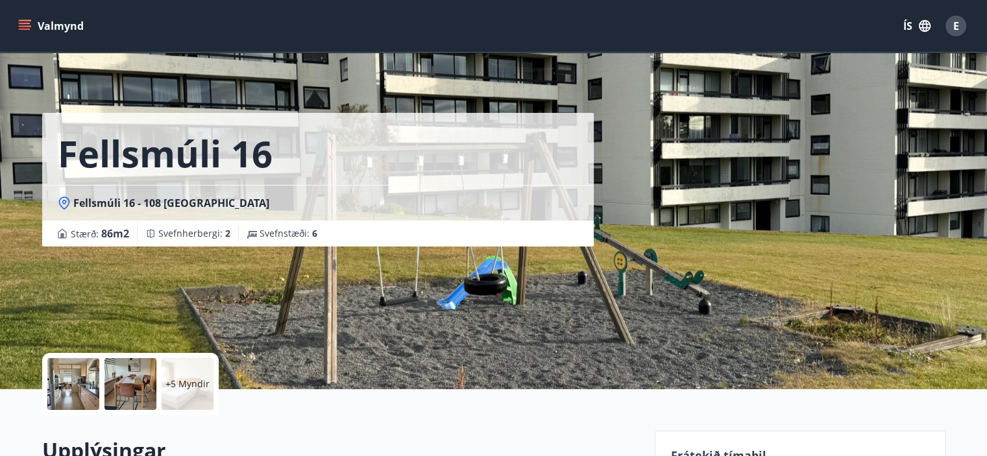
click at [24, 25] on icon "menu" at bounding box center [26, 25] width 14 height 1
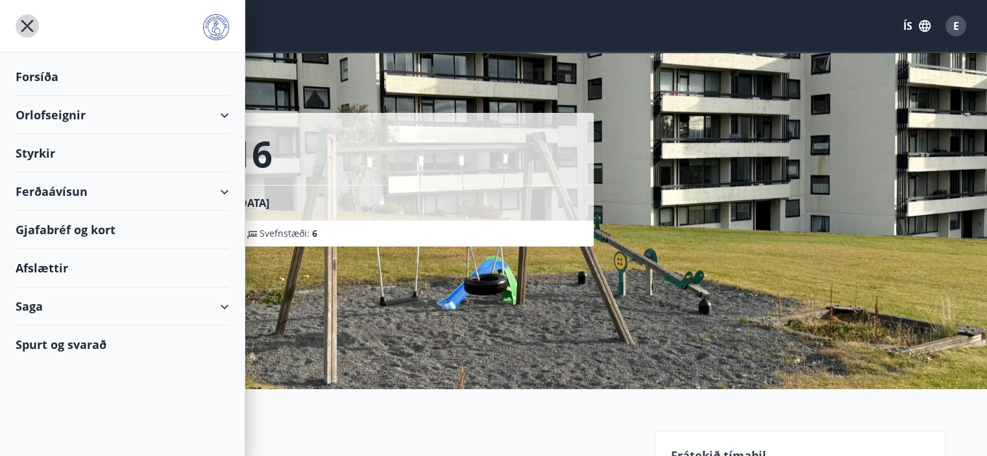
click at [23, 25] on icon "menu" at bounding box center [27, 25] width 23 height 23
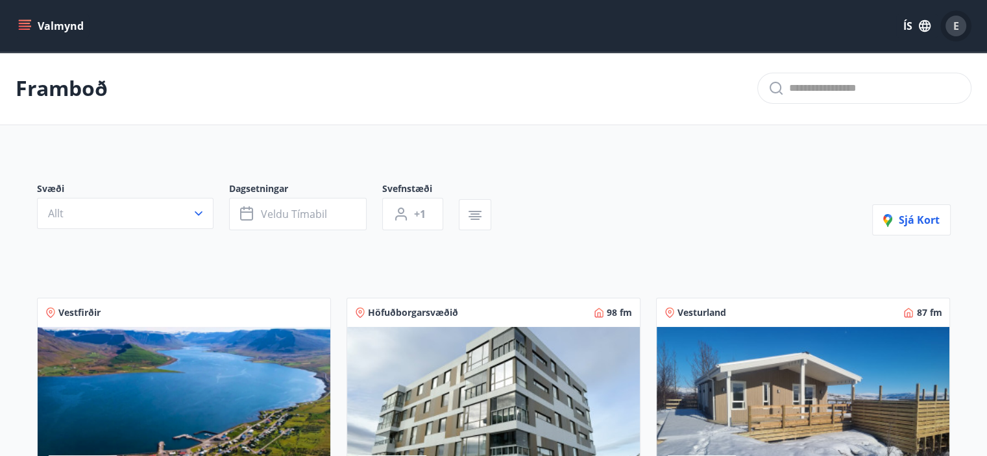
click at [955, 22] on span "E" at bounding box center [957, 26] width 6 height 14
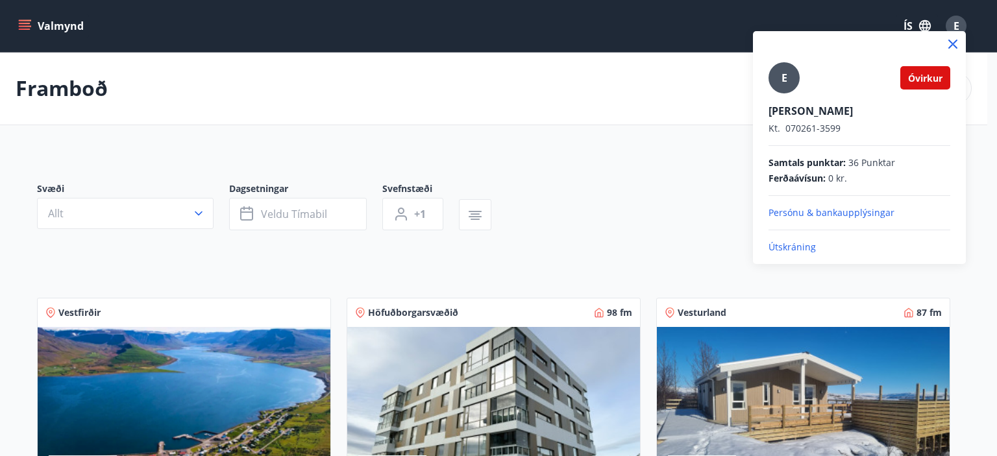
click at [784, 247] on p "Útskráning" at bounding box center [860, 247] width 182 height 13
